Goal: Task Accomplishment & Management: Use online tool/utility

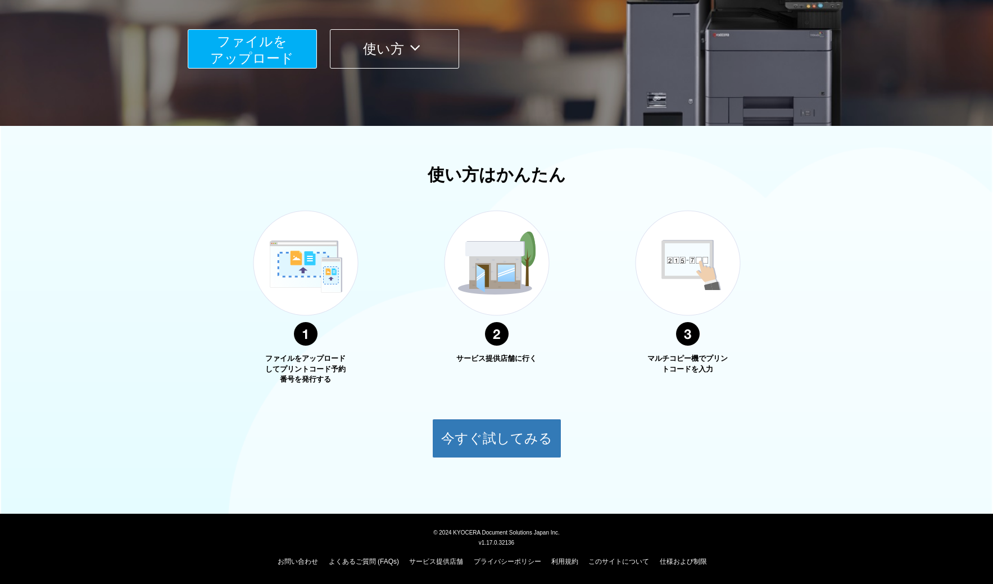
scroll to position [238, 1]
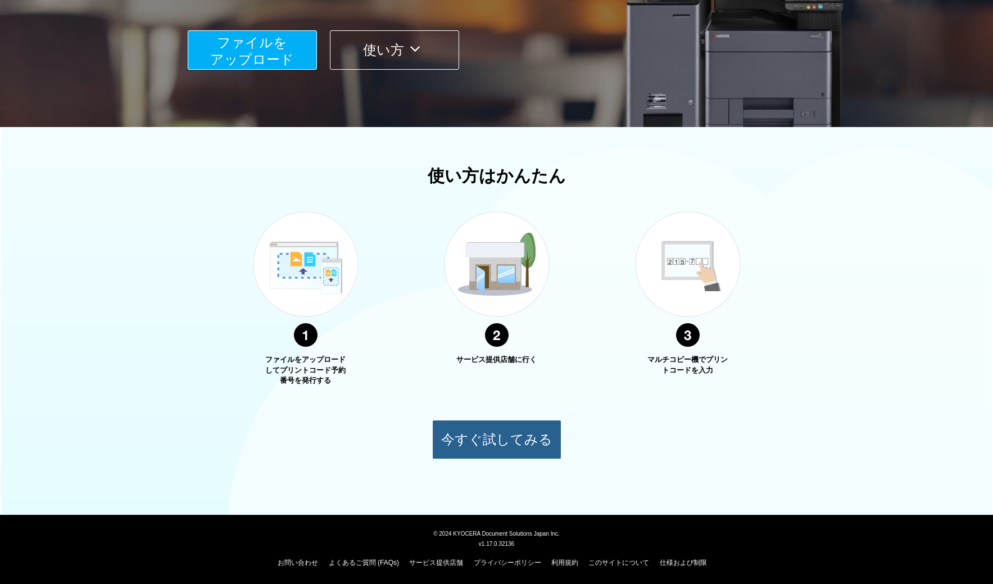
click at [501, 434] on button "今すぐ試してみる" at bounding box center [496, 439] width 129 height 39
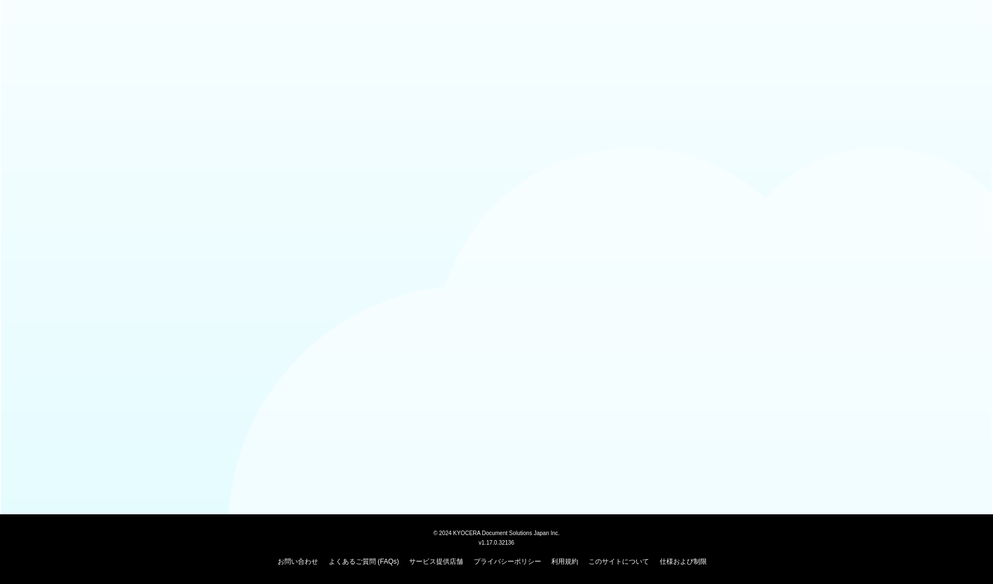
scroll to position [20, 0]
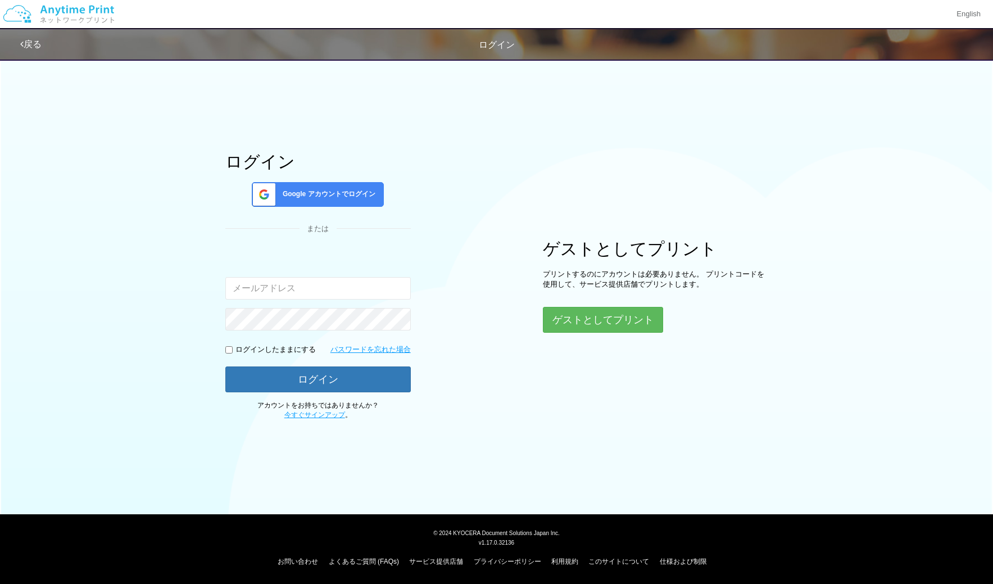
click at [597, 323] on div "ログイン Google アカウントでログイン または 入力されたメールアドレスまたはパスワードが正しくありません。 ログインしたままにする パスワードを忘れた…" at bounding box center [497, 236] width 674 height 367
click at [594, 316] on div "ログイン Google アカウントでログイン または 入力されたメールアドレスまたはパスワードが正しくありません。 ログインしたままにする パスワードを忘れた…" at bounding box center [497, 236] width 674 height 367
click at [630, 317] on button "ゲストとしてプリント" at bounding box center [603, 320] width 120 height 26
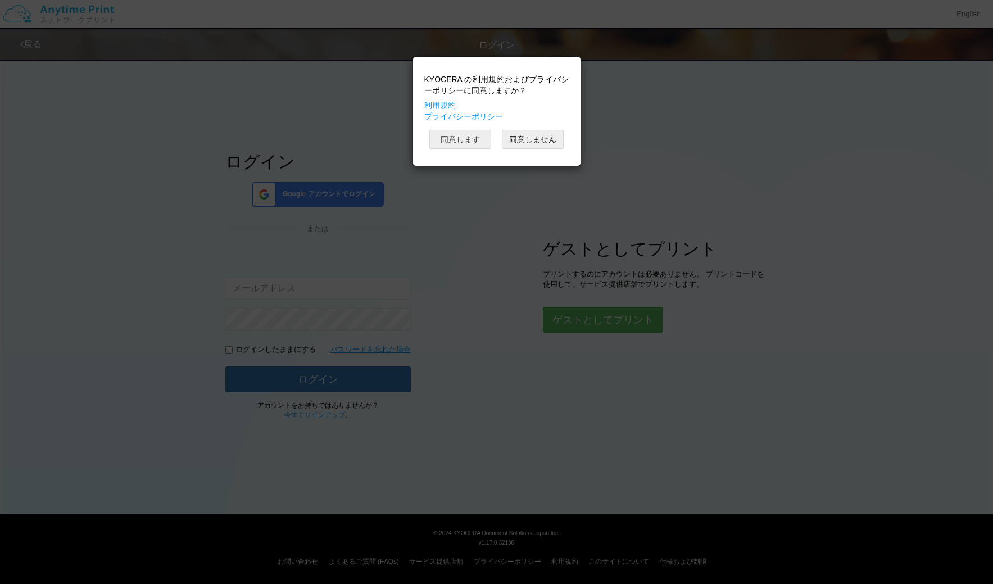
click at [472, 138] on button "同意します" at bounding box center [460, 139] width 62 height 19
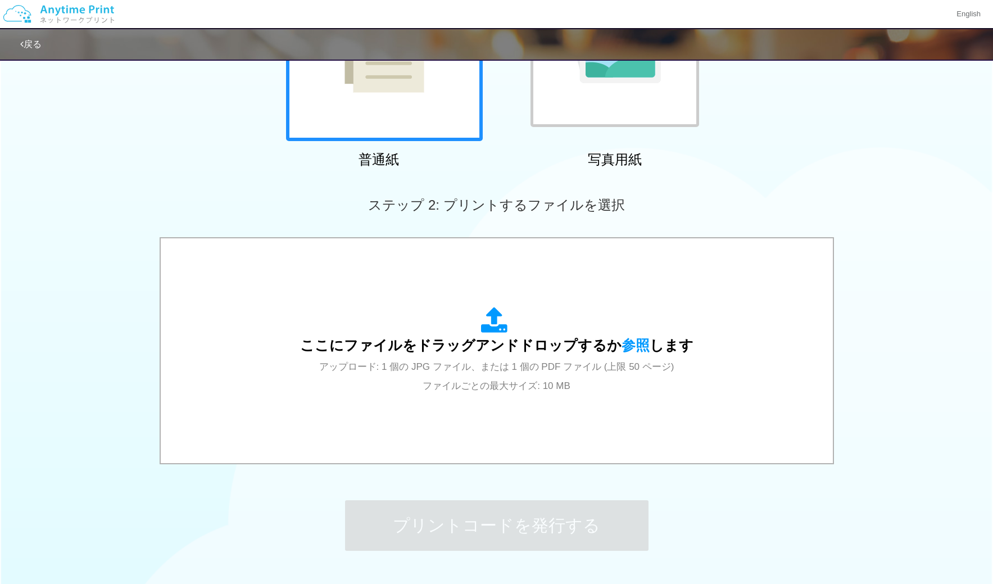
scroll to position [206, 0]
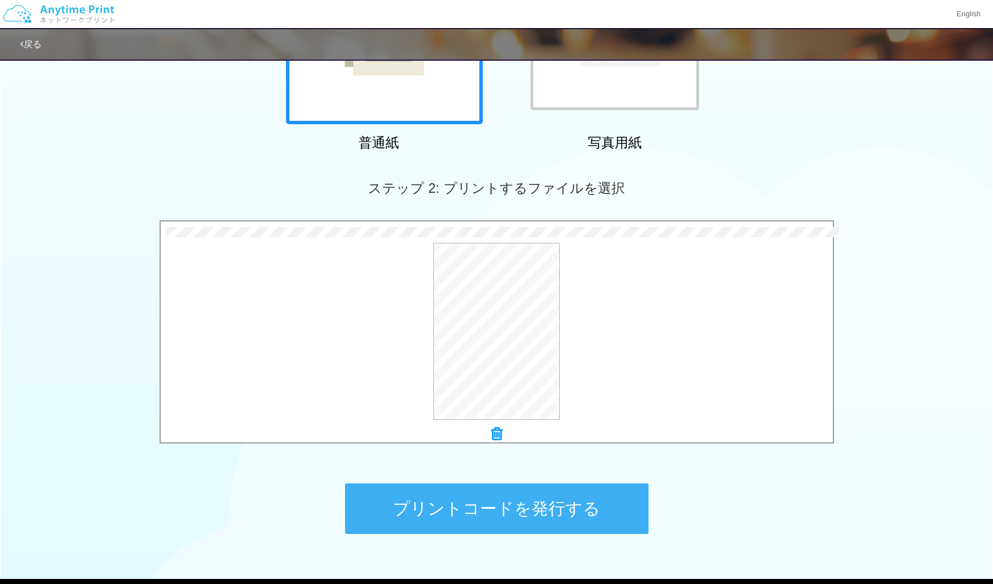
click at [525, 511] on button "プリントコードを発行する" at bounding box center [496, 508] width 303 height 51
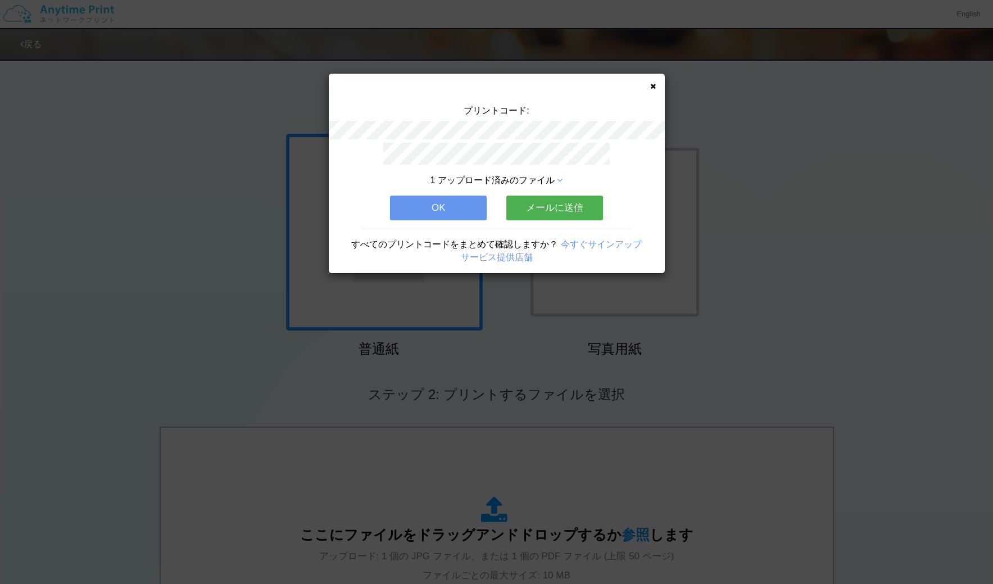
click at [652, 86] on icon at bounding box center [653, 86] width 6 height 7
